Goal: Use online tool/utility: Utilize a website feature to perform a specific function

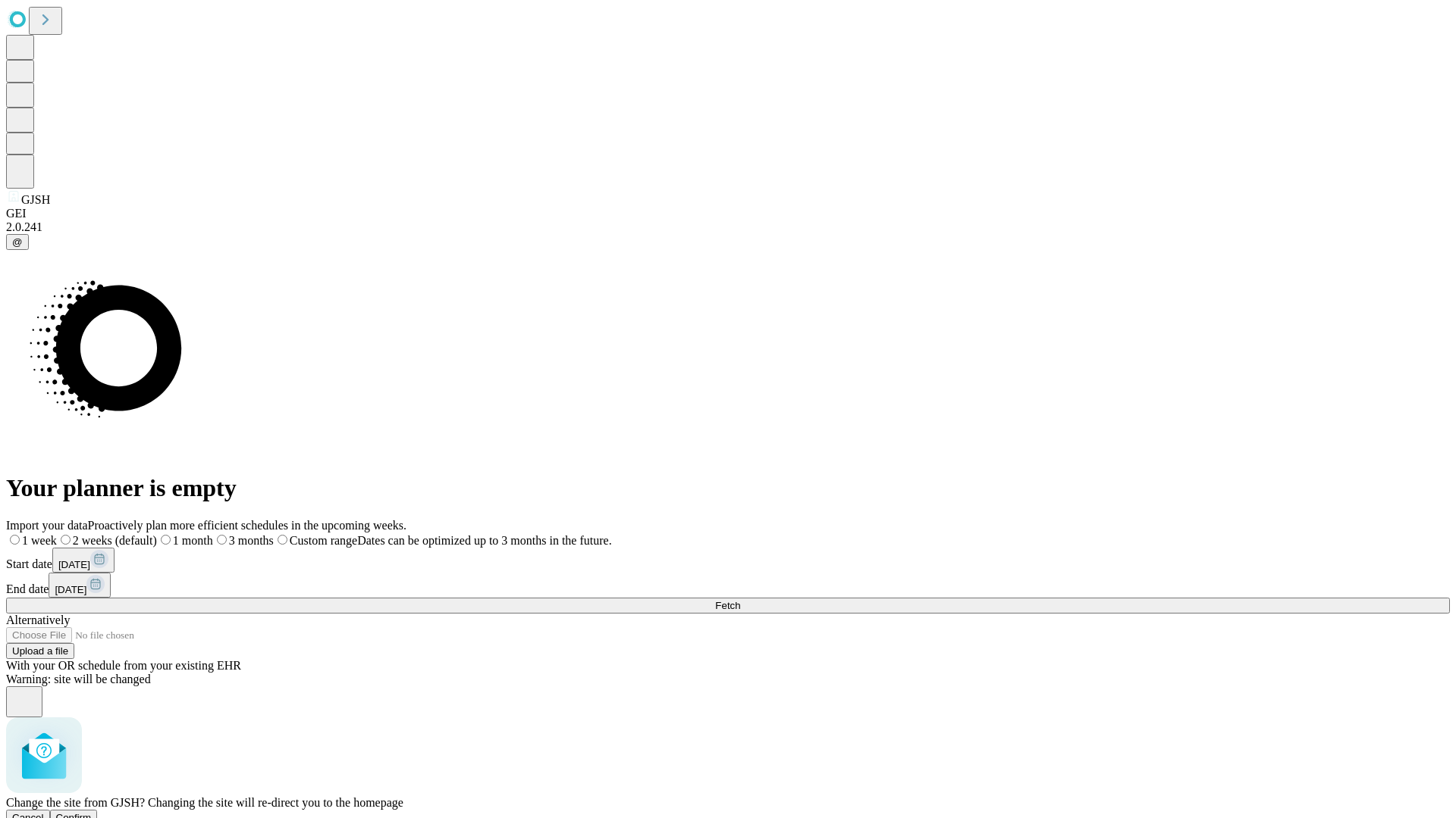
click at [92, 812] on span "Confirm" at bounding box center [74, 818] width 36 height 12
click at [47, 534] on label "1 week" at bounding box center [26, 541] width 41 height 13
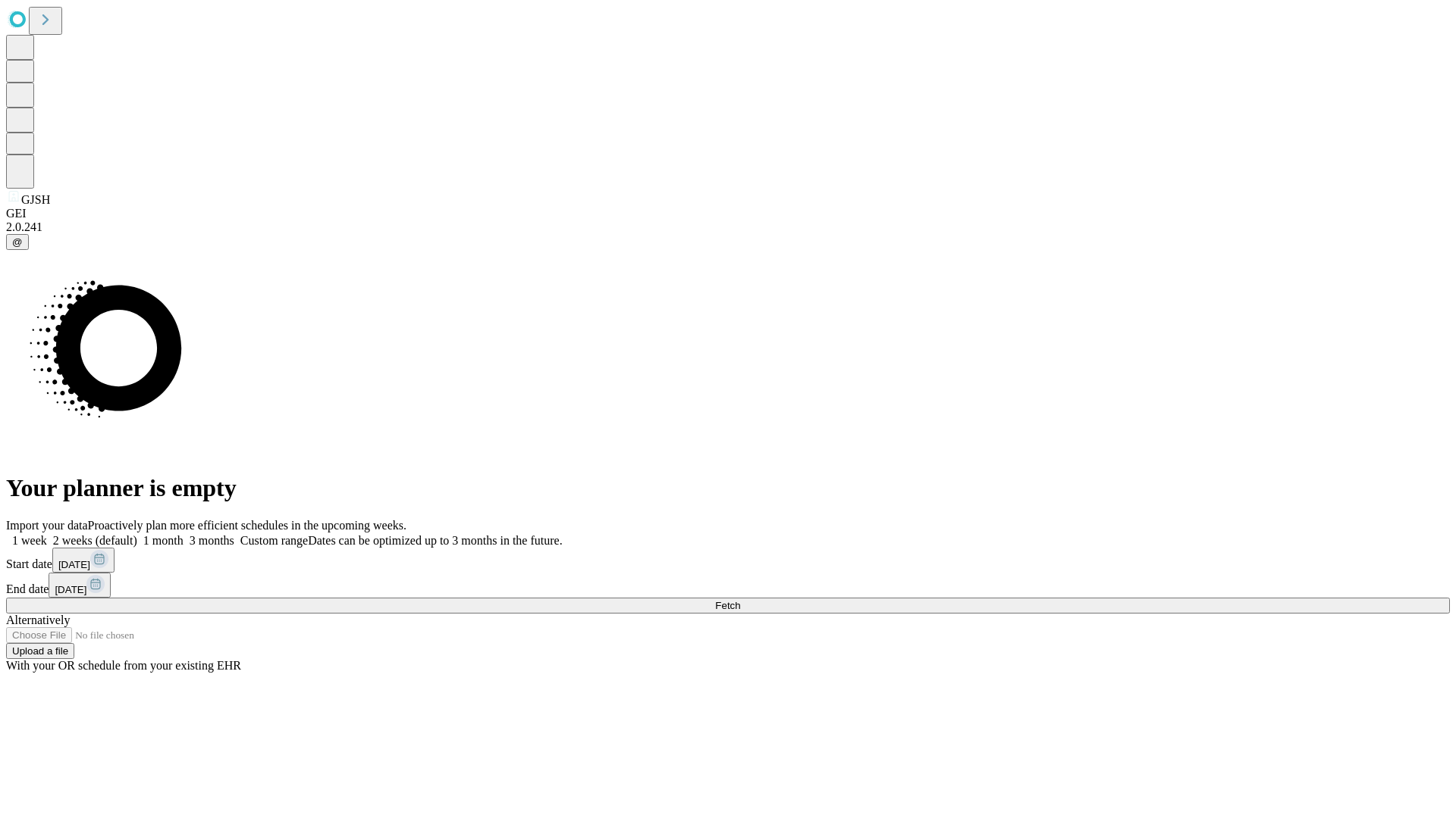
click at [740, 600] on span "Fetch" at bounding box center [727, 606] width 25 height 12
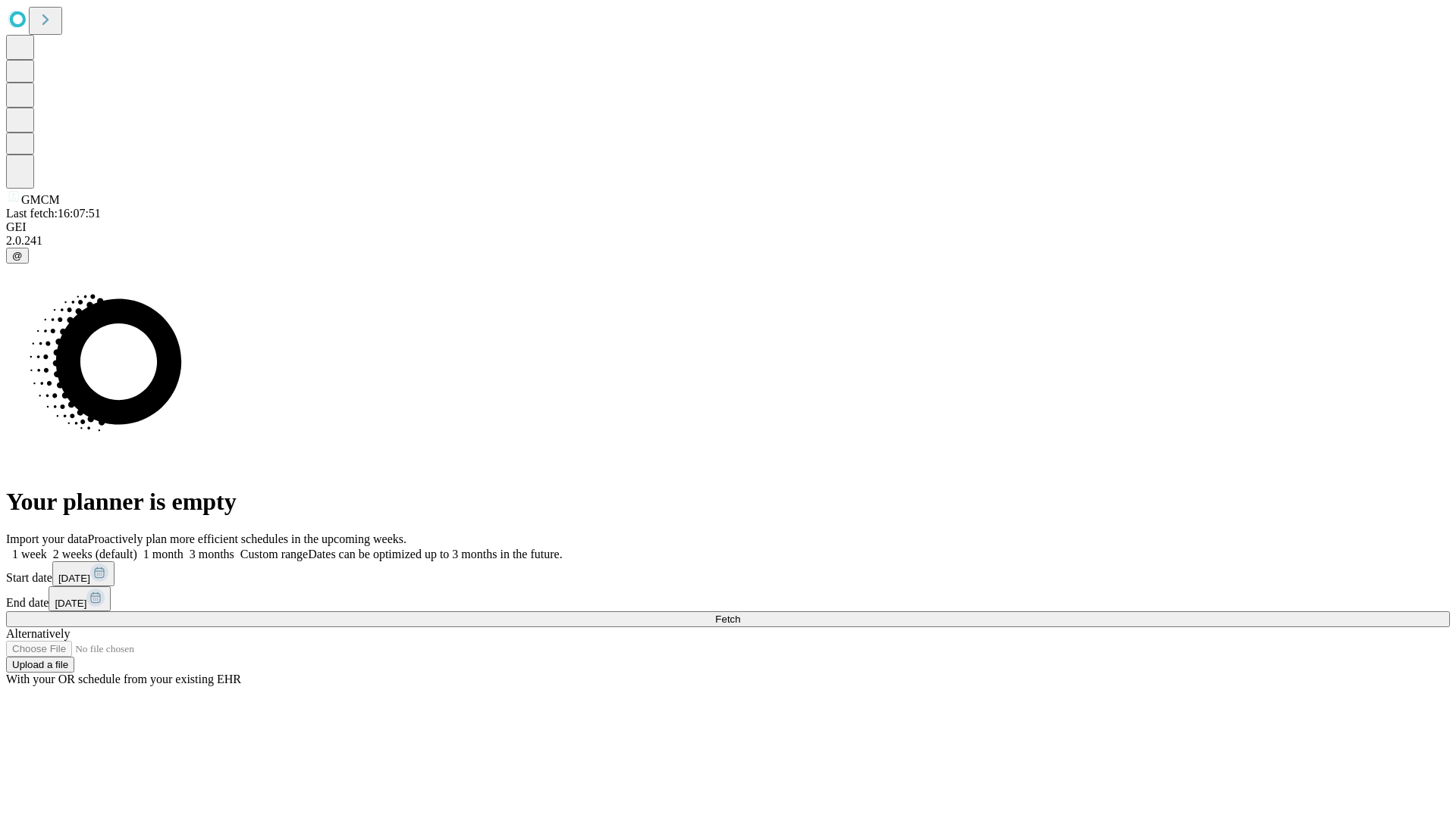
click at [740, 614] on span "Fetch" at bounding box center [727, 620] width 25 height 12
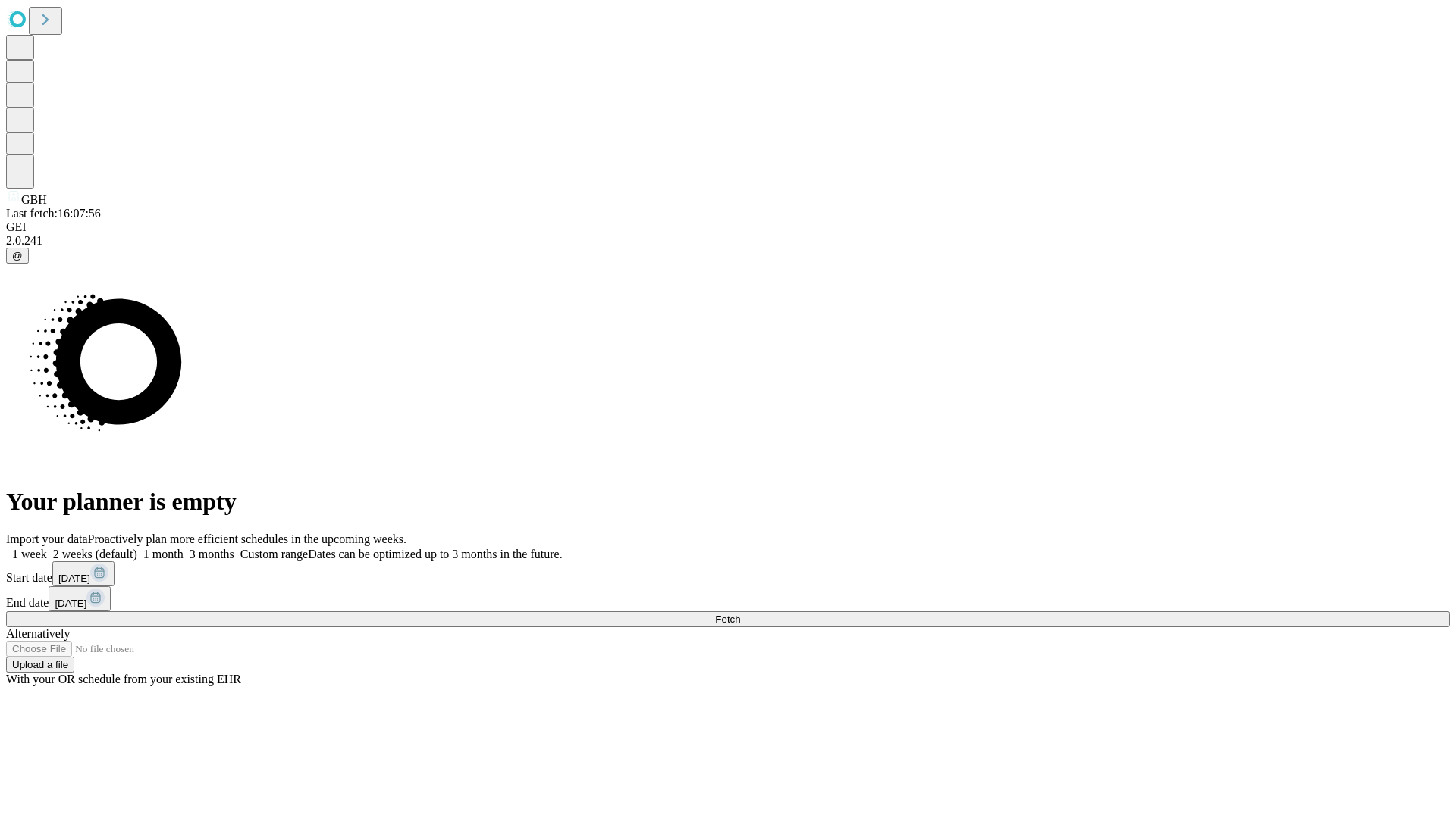
click at [740, 614] on span "Fetch" at bounding box center [727, 620] width 25 height 12
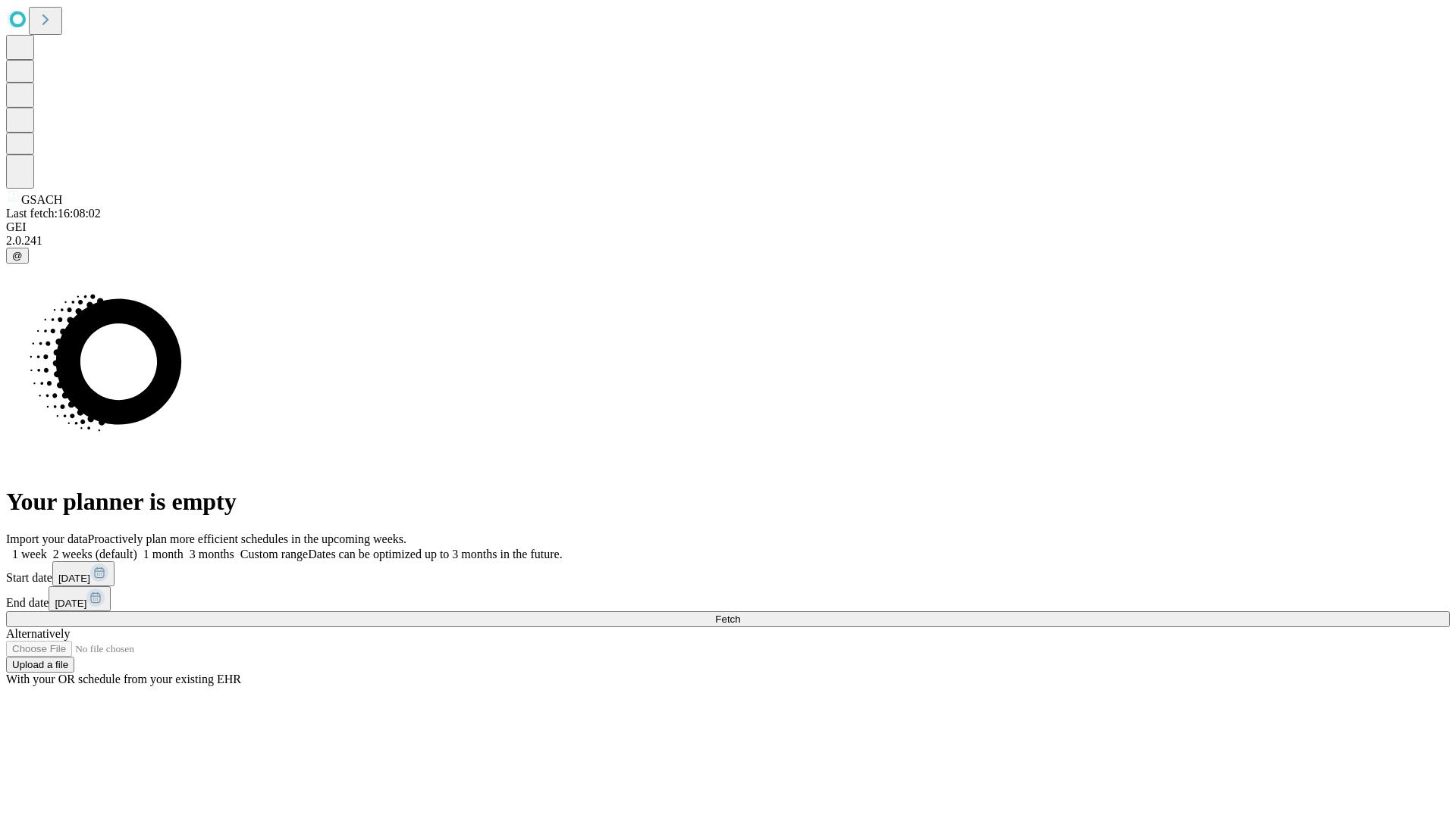
click at [47, 548] on label "1 week" at bounding box center [26, 554] width 41 height 13
click at [740, 614] on span "Fetch" at bounding box center [727, 620] width 25 height 12
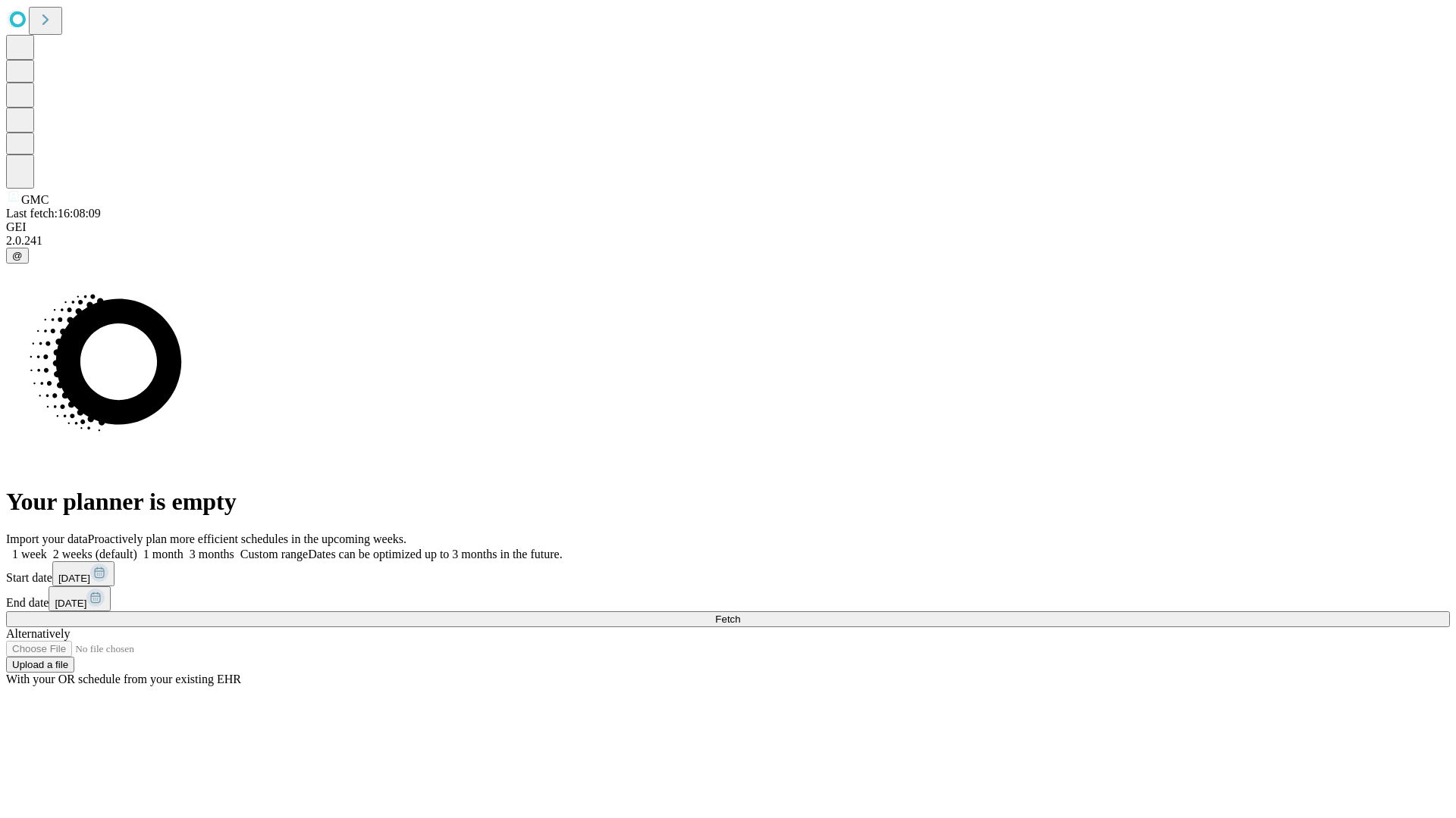
click at [740, 614] on span "Fetch" at bounding box center [727, 620] width 25 height 12
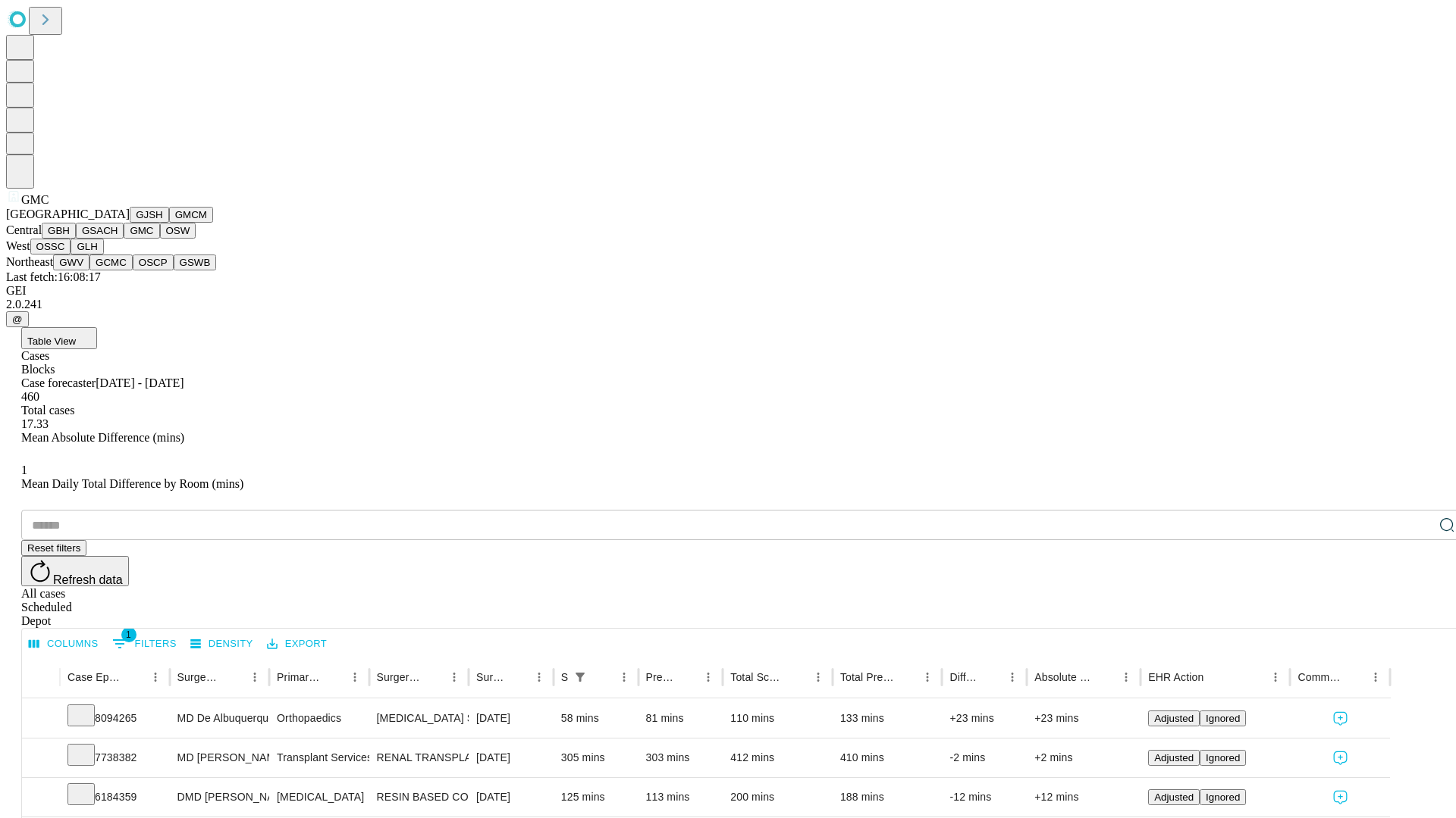
click at [160, 239] on button "OSW" at bounding box center [178, 231] width 37 height 16
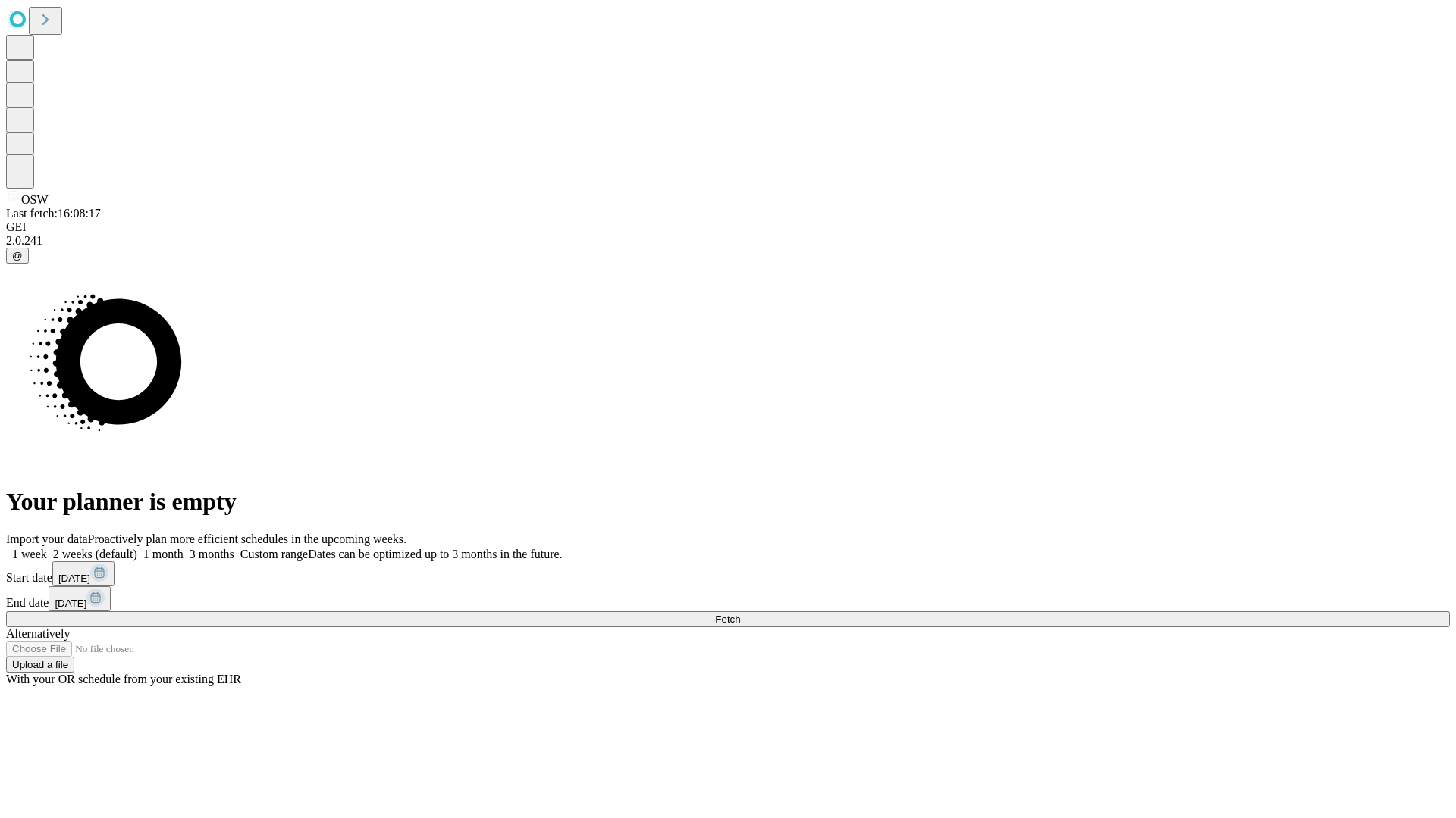
click at [47, 548] on label "1 week" at bounding box center [26, 554] width 41 height 13
click at [740, 614] on span "Fetch" at bounding box center [727, 620] width 25 height 12
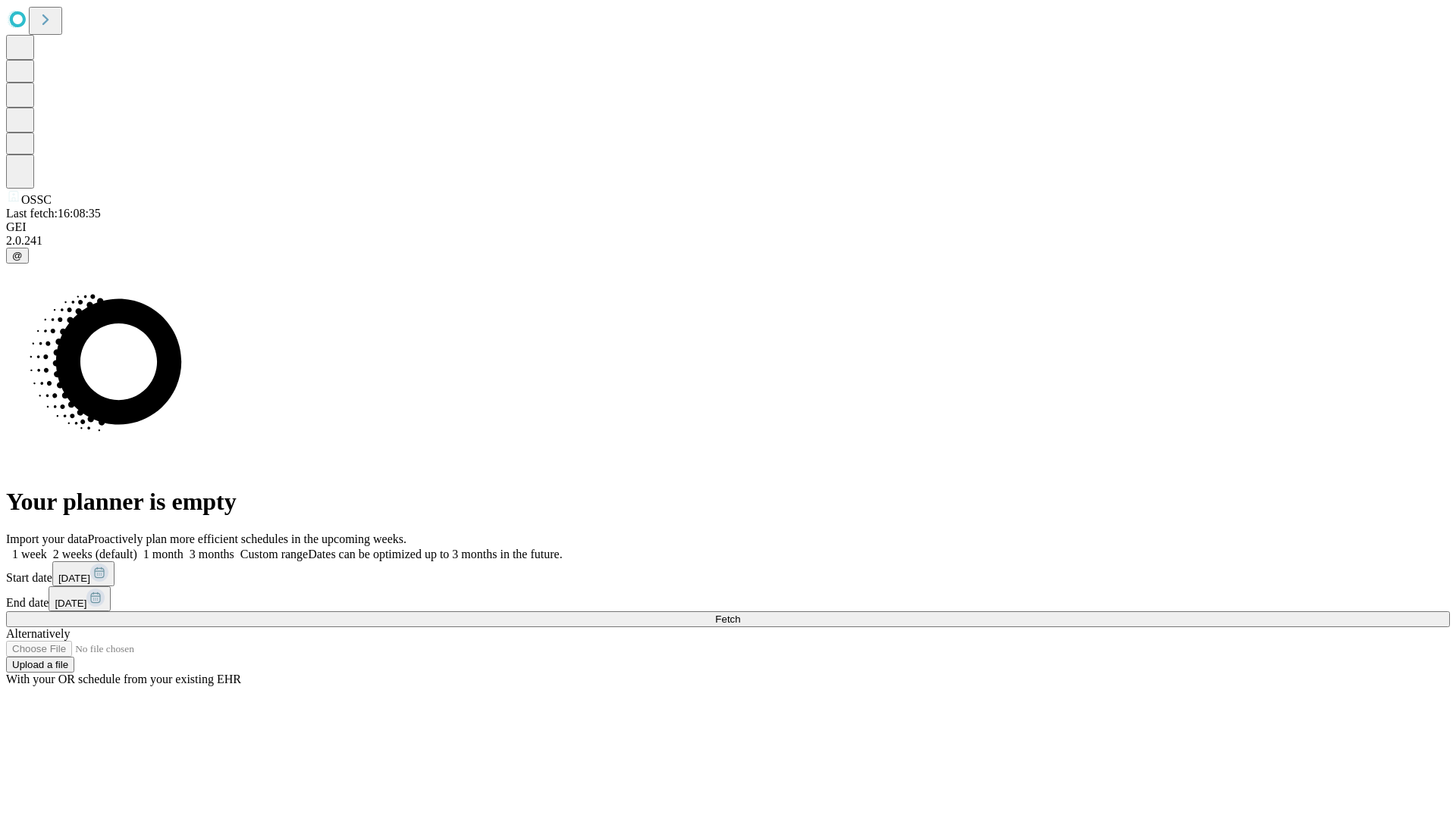
click at [47, 548] on label "1 week" at bounding box center [26, 554] width 41 height 13
click at [740, 614] on span "Fetch" at bounding box center [727, 620] width 25 height 12
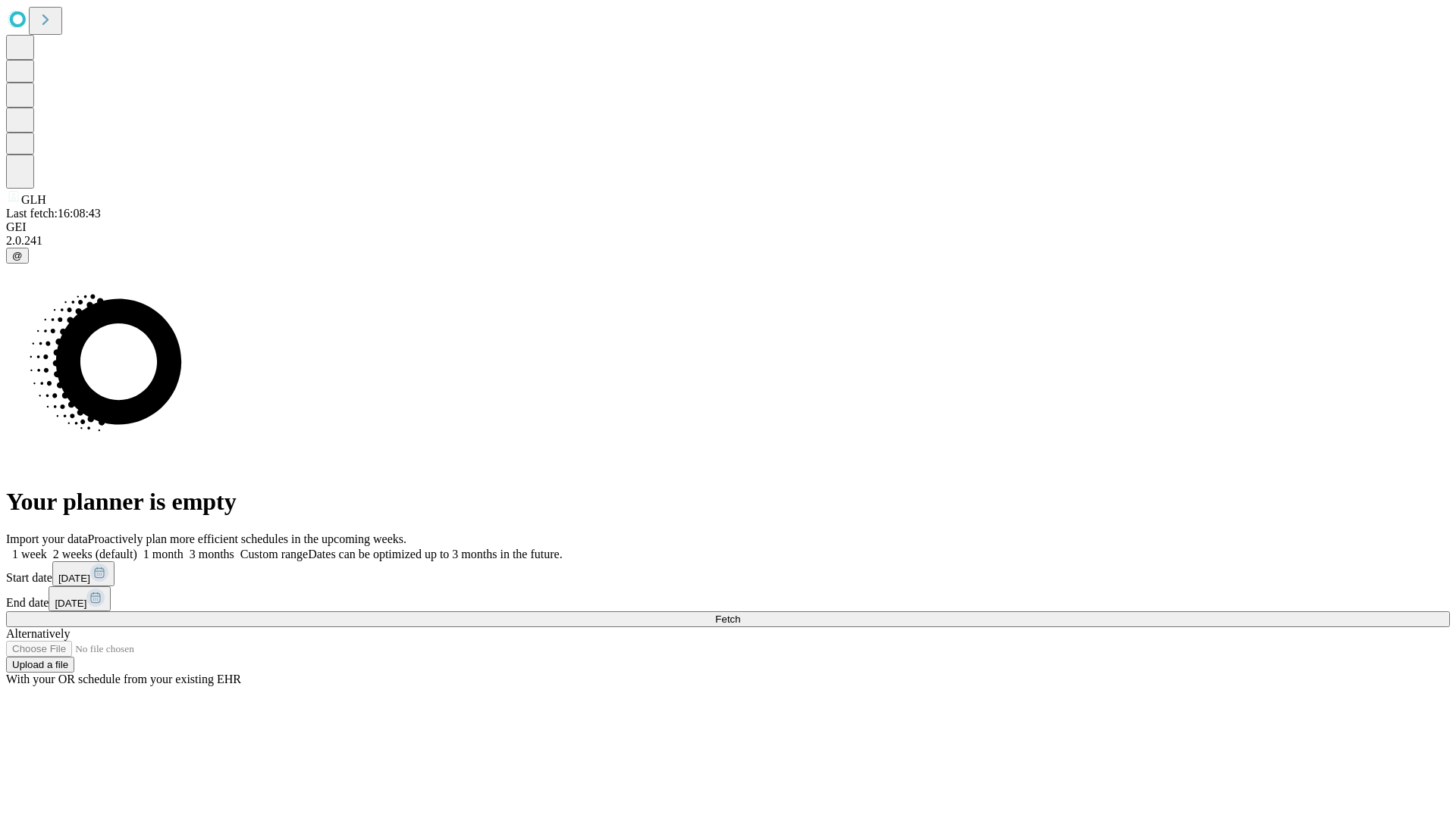
click at [47, 548] on label "1 week" at bounding box center [26, 554] width 41 height 13
click at [740, 614] on span "Fetch" at bounding box center [727, 620] width 25 height 12
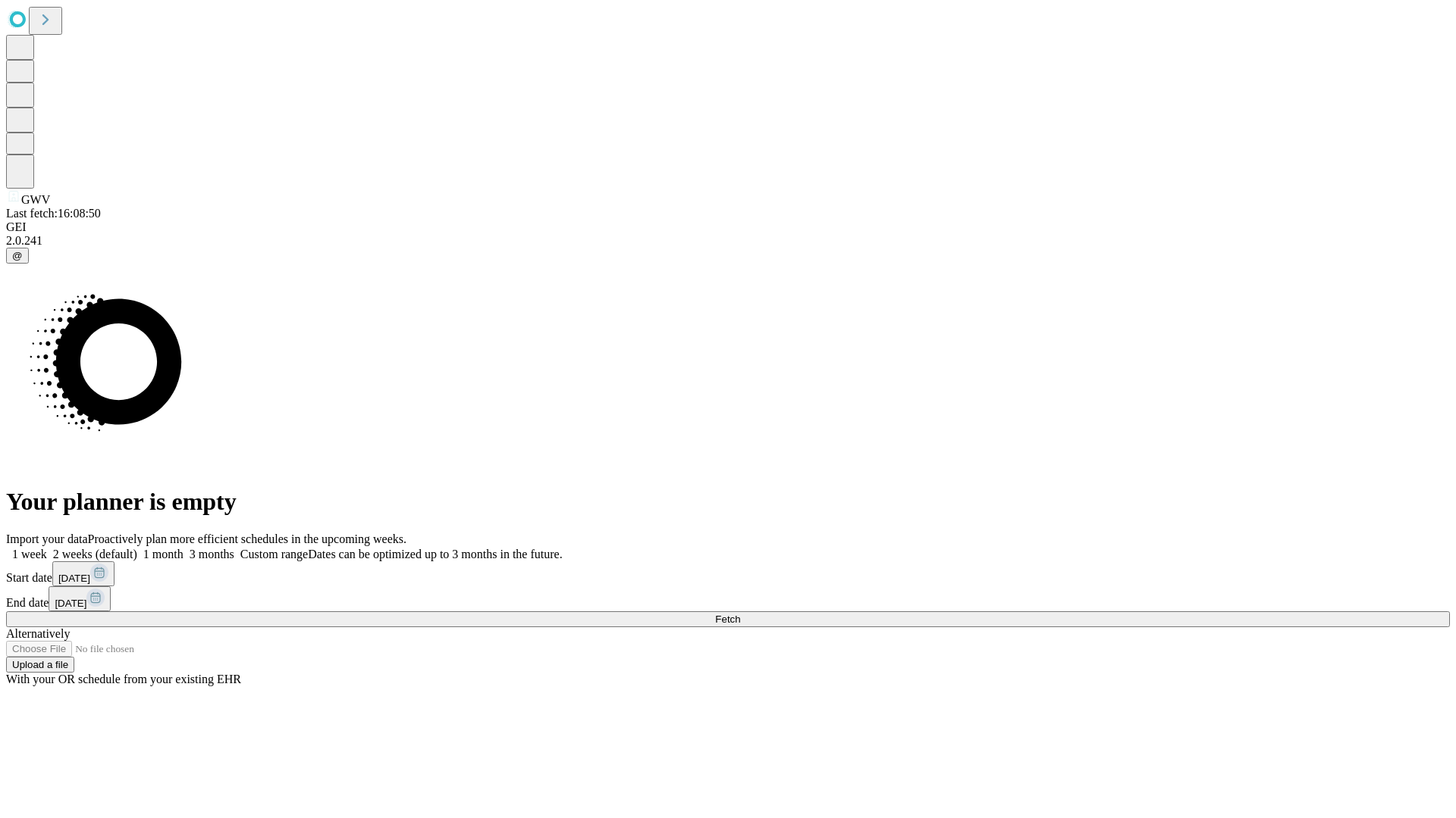
click at [47, 548] on label "1 week" at bounding box center [26, 554] width 41 height 13
click at [740, 614] on span "Fetch" at bounding box center [727, 620] width 25 height 12
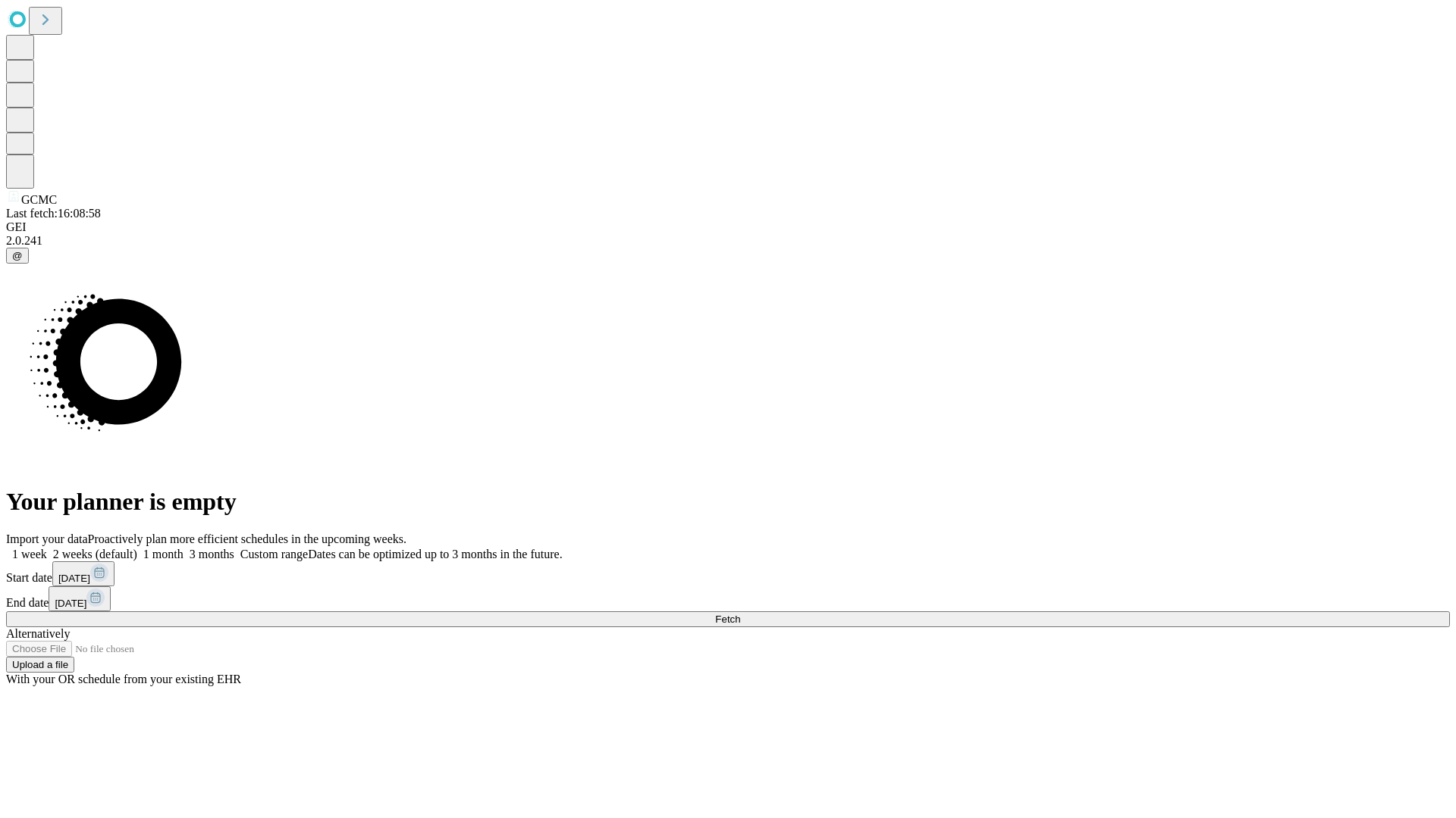
click at [740, 614] on span "Fetch" at bounding box center [727, 620] width 25 height 12
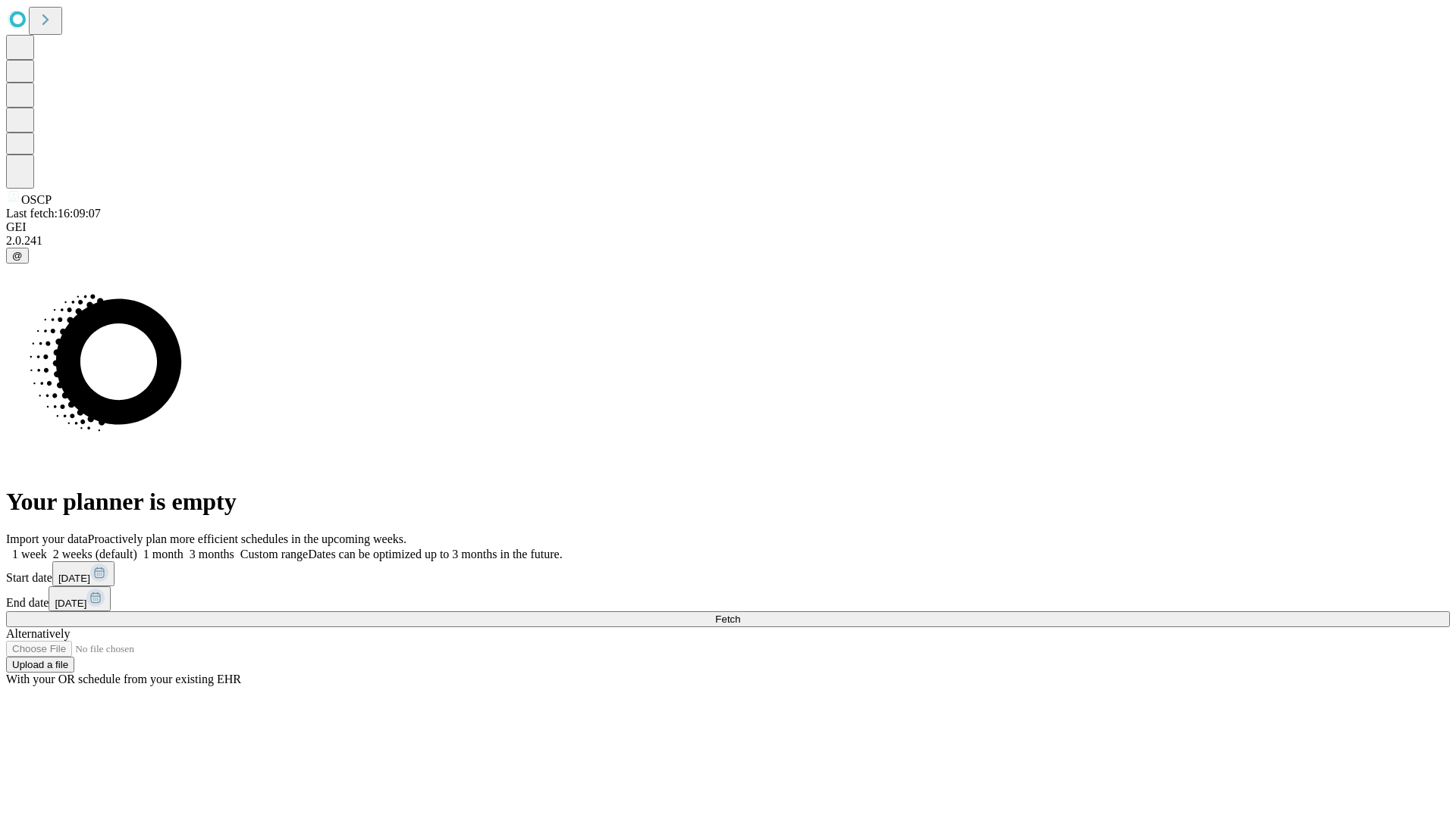
click at [47, 548] on label "1 week" at bounding box center [26, 554] width 41 height 13
click at [740, 614] on span "Fetch" at bounding box center [727, 620] width 25 height 12
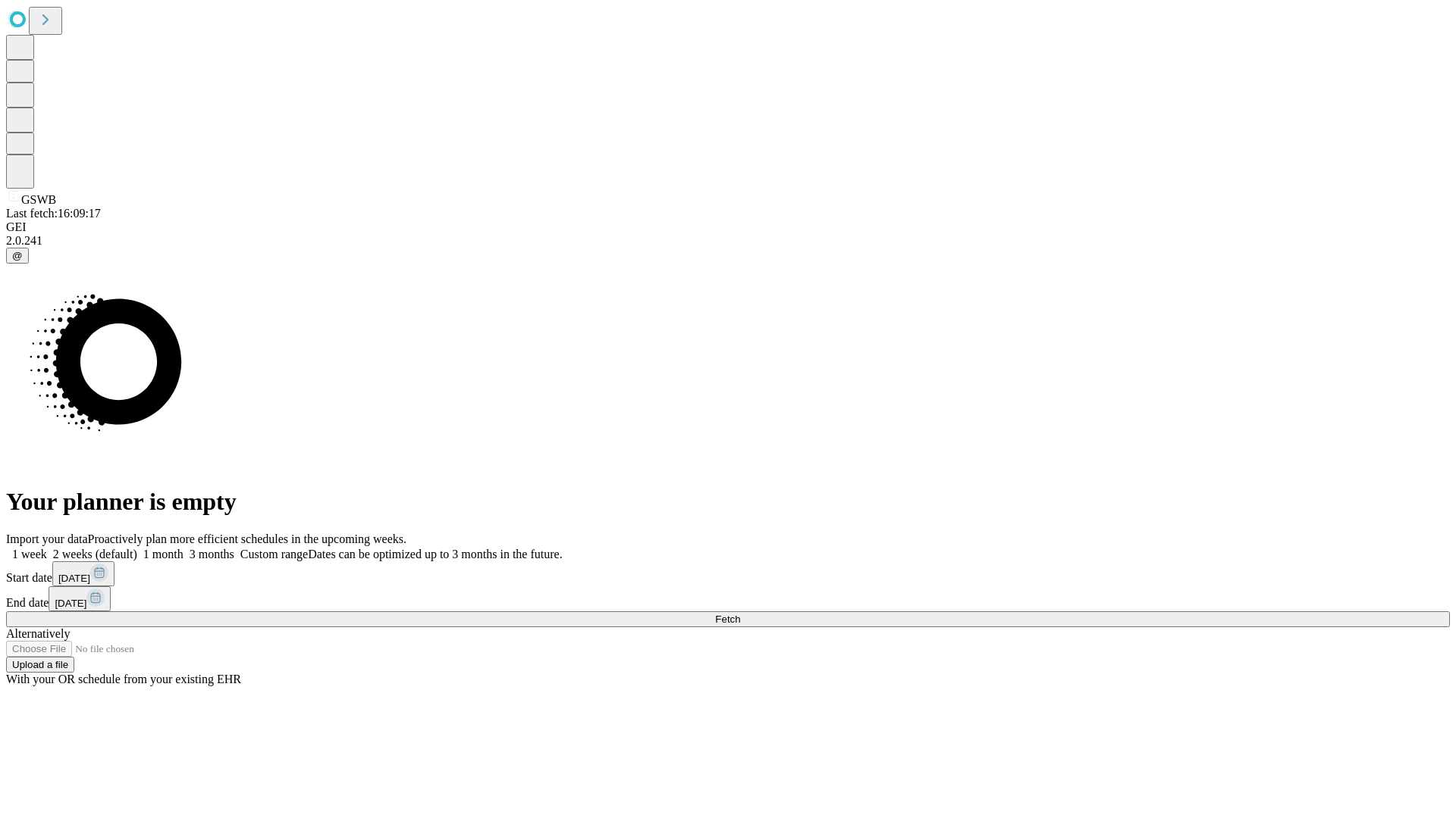
click at [47, 548] on label "1 week" at bounding box center [26, 554] width 41 height 13
click at [740, 614] on span "Fetch" at bounding box center [727, 620] width 25 height 12
